Goal: Navigation & Orientation: Find specific page/section

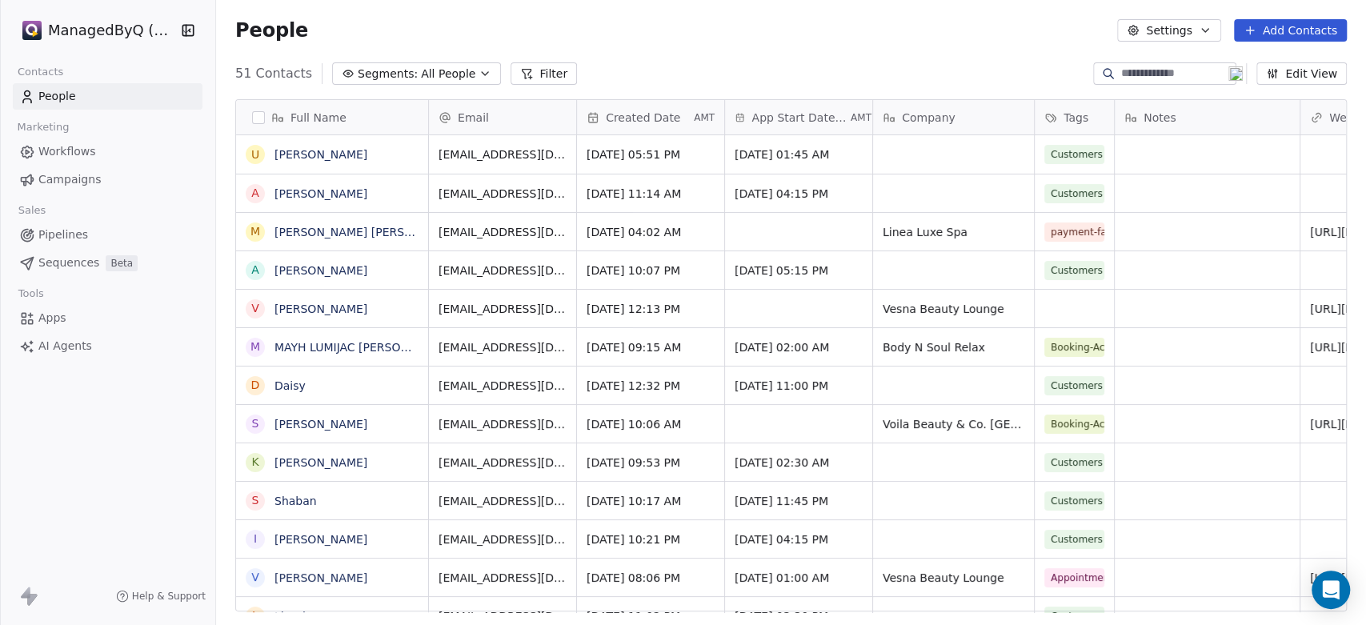
scroll to position [536, 1136]
click at [115, 30] on html "ManagedByQ (FZE) Contacts People Marketing Workflows Campaigns Sales Pipelines …" at bounding box center [683, 312] width 1366 height 625
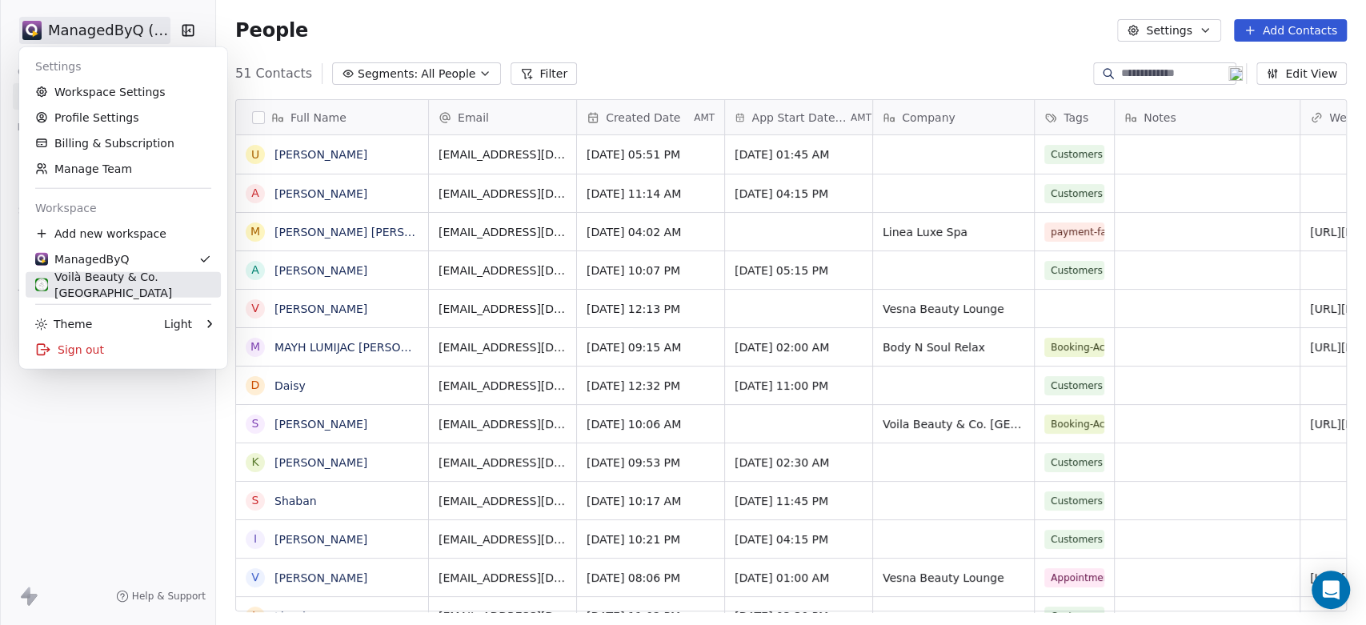
click at [88, 274] on link "Voilà Beauty & Co. [GEOGRAPHIC_DATA]" at bounding box center [123, 285] width 195 height 26
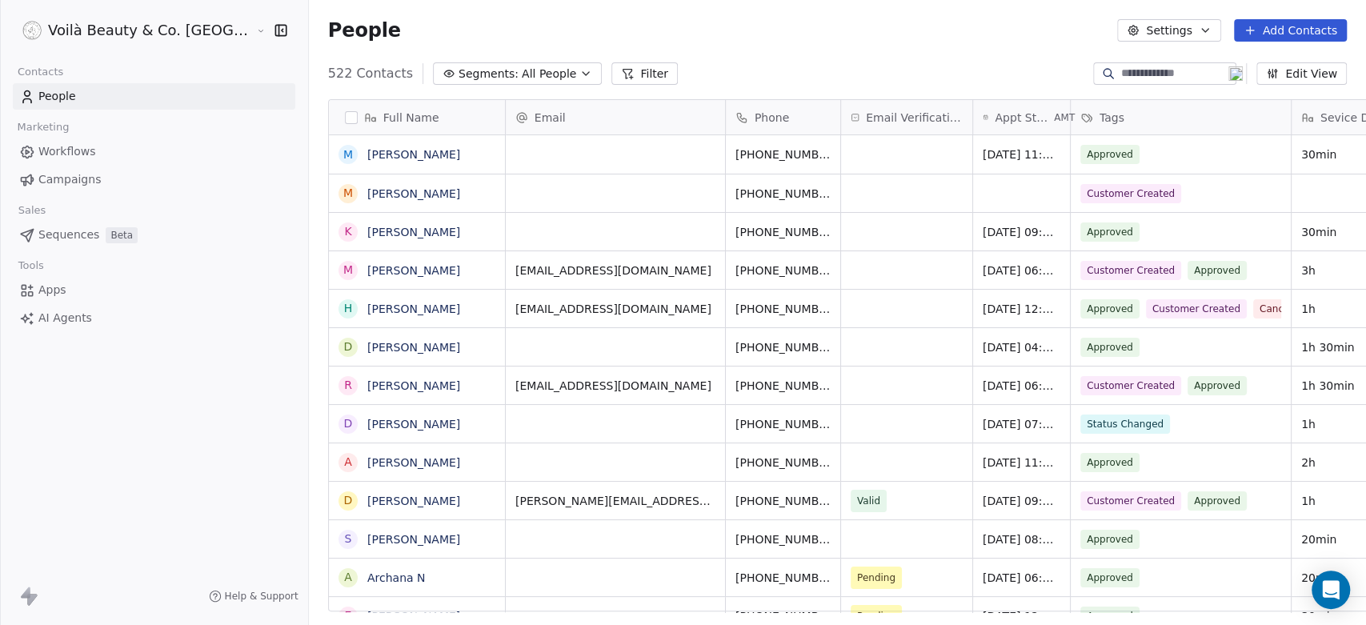
click at [77, 146] on span "Workflows" at bounding box center [67, 151] width 58 height 17
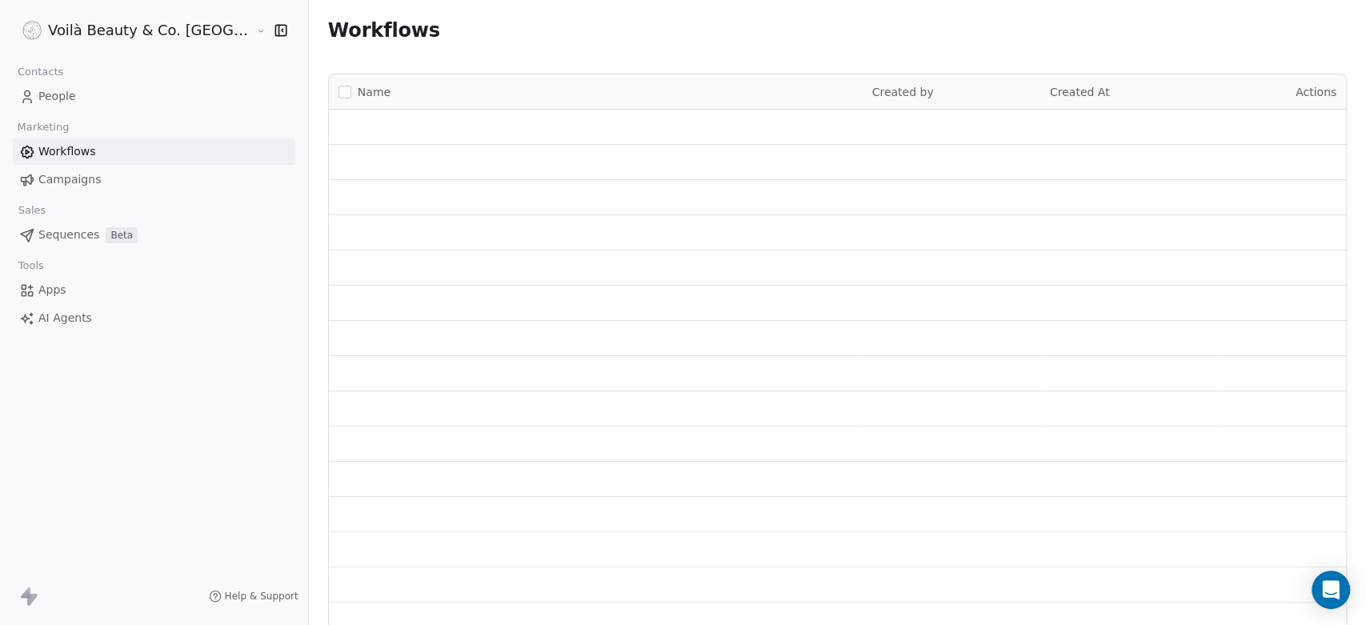
click at [60, 180] on span "Campaigns" at bounding box center [69, 179] width 62 height 17
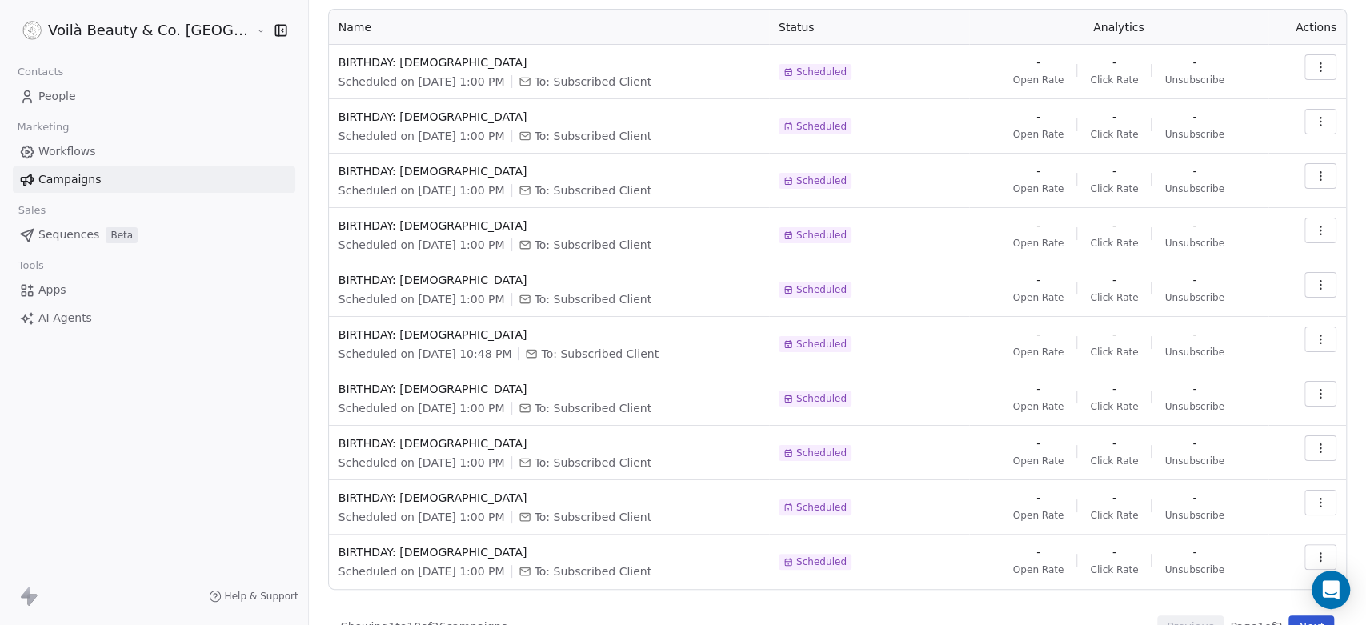
scroll to position [122, 0]
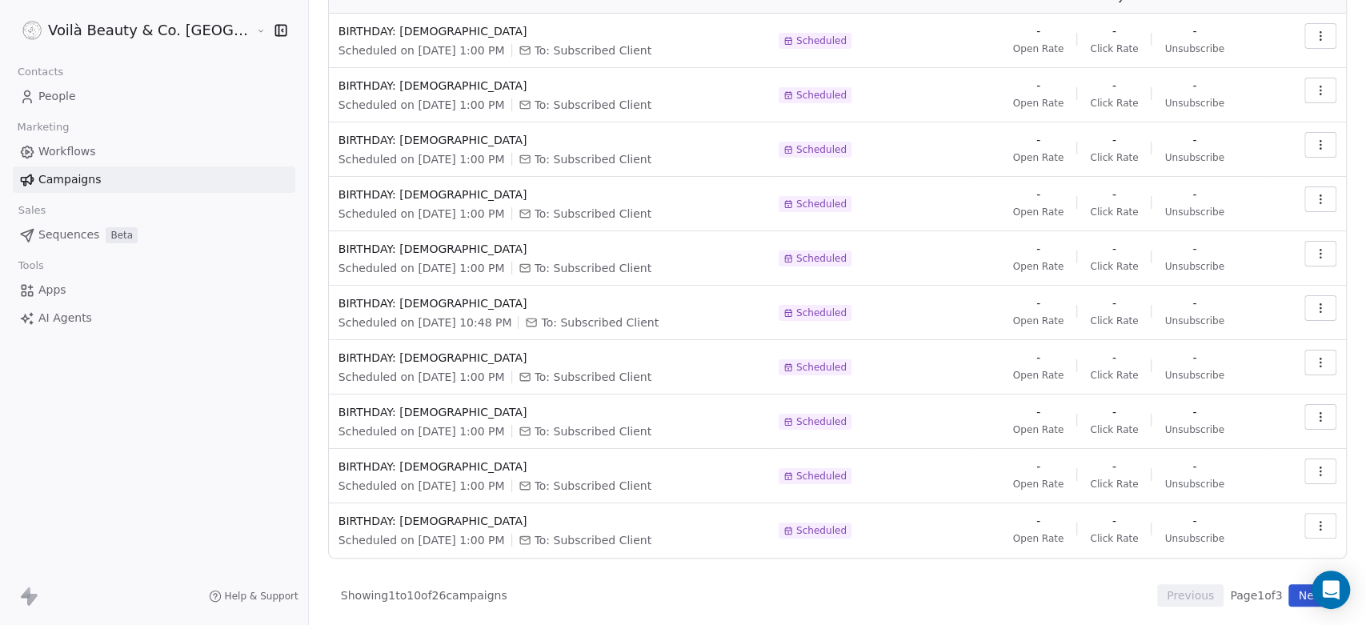
click at [1290, 596] on button "Next" at bounding box center [1311, 595] width 46 height 22
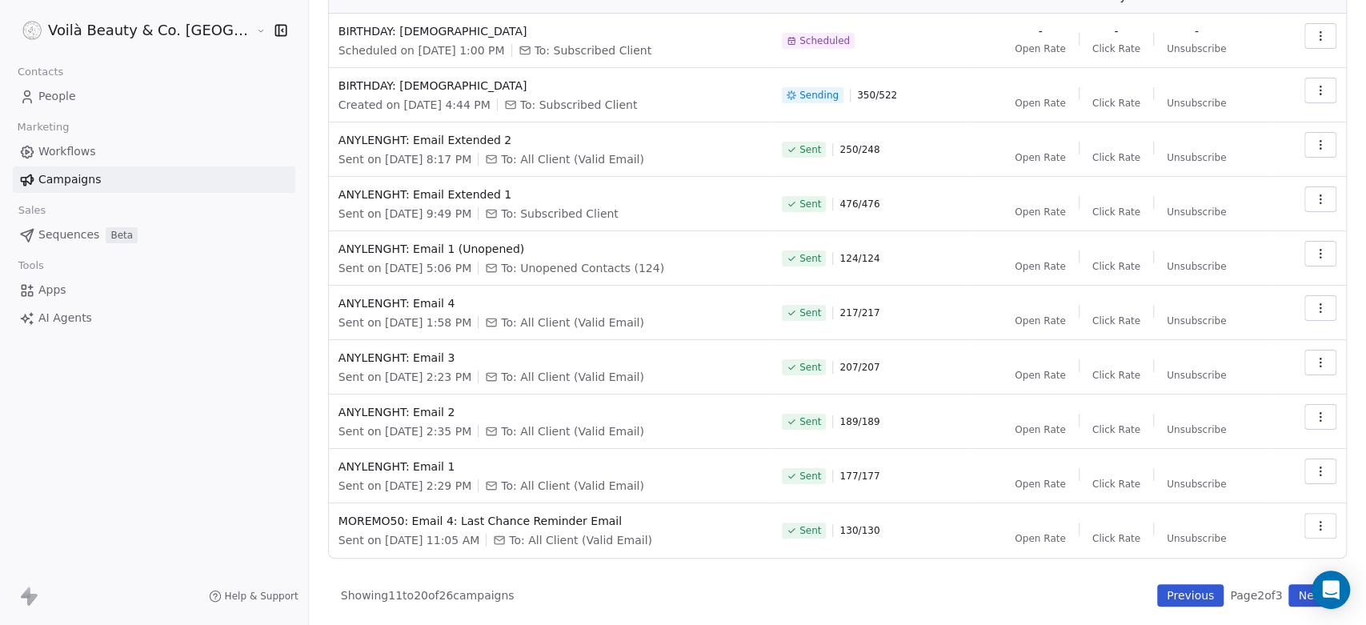
scroll to position [0, 0]
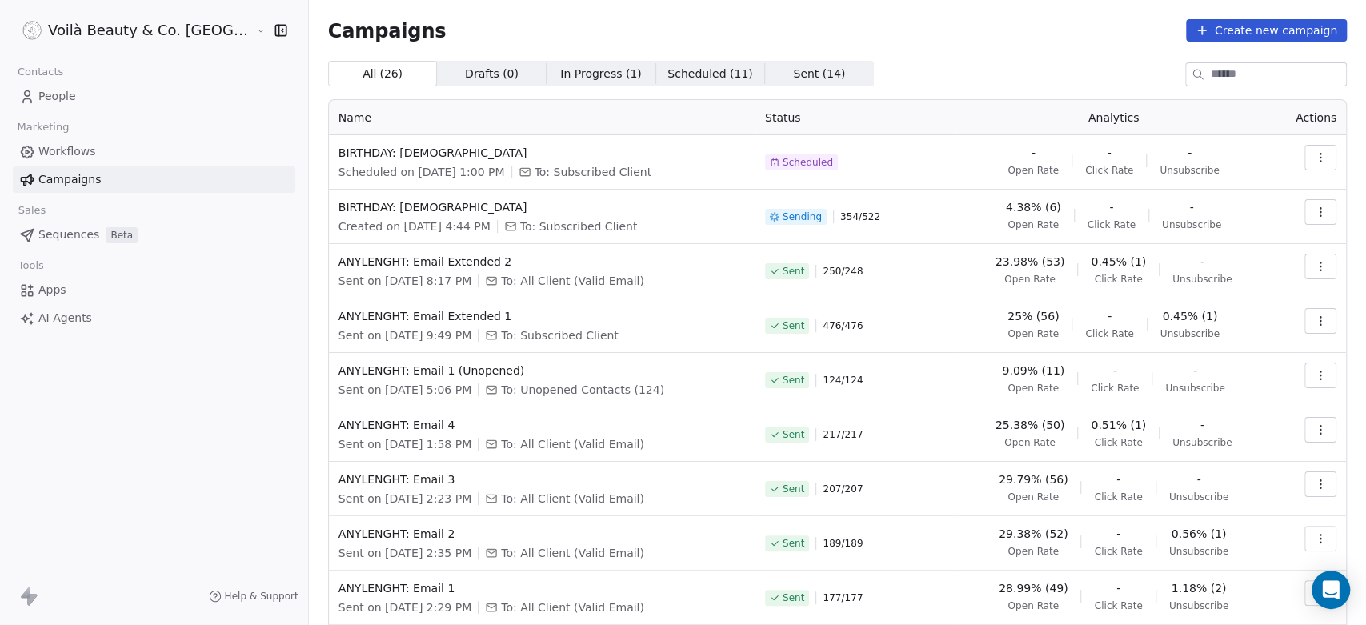
click at [70, 231] on span "Sequences" at bounding box center [68, 234] width 61 height 17
